Goal: Task Accomplishment & Management: Use online tool/utility

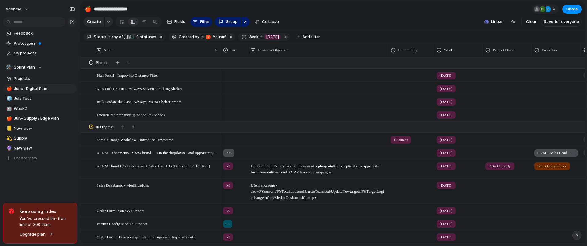
scroll to position [74, 0]
click at [432, 30] on section "Create Fields Filter Group Zoom Collapse Linear Clear Save for everyone" at bounding box center [332, 23] width 505 height 15
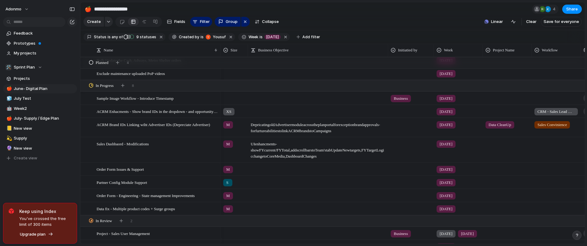
scroll to position [115, 0]
click at [200, 137] on div "ACRM Brand IDs Linking wiht Advertiser IDs (Depreciate Advertiser)" at bounding box center [158, 128] width 122 height 19
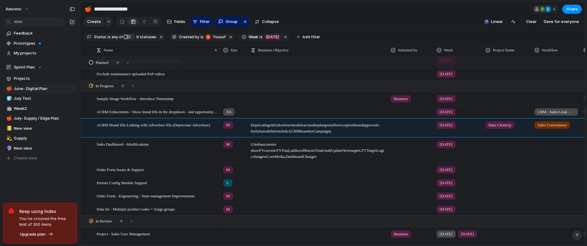
click at [64, 182] on div "Feedback Prototypes My projects 🛠️ Sprint Plan Projects 🍎 June- Digital Plan 🧊 …" at bounding box center [40, 106] width 80 height 212
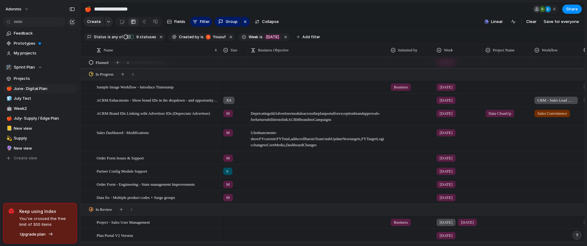
click at [288, 190] on div at bounding box center [318, 184] width 140 height 13
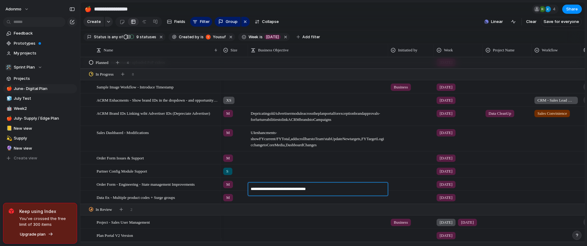
type textarea "**********"
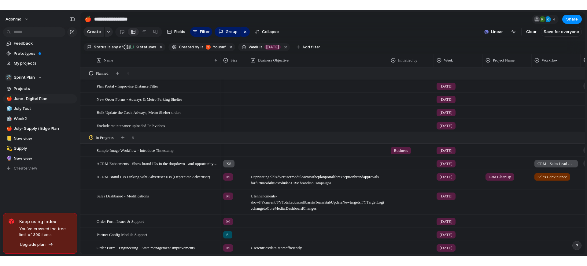
scroll to position [73, 0]
